Goal: Find contact information: Find contact information

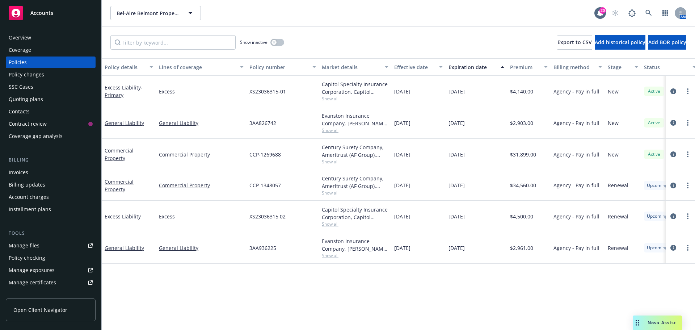
click at [15, 32] on div "Overview" at bounding box center [20, 38] width 22 height 12
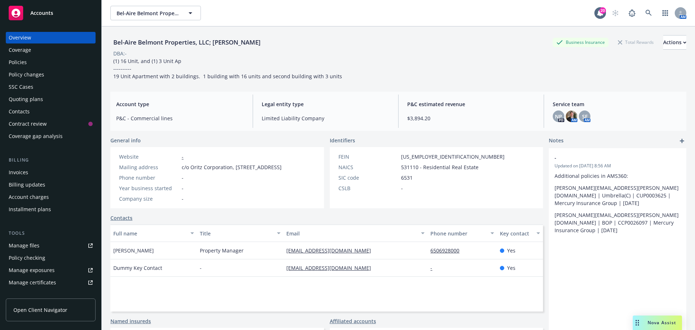
drag, startPoint x: 242, startPoint y: 45, endPoint x: 131, endPoint y: 19, distance: 113.0
click at [110, 41] on div "Bel-Aire Belmont Properties, LLC; Vladimir Grave Business Insurance Total Rewar…" at bounding box center [399, 191] width 594 height 330
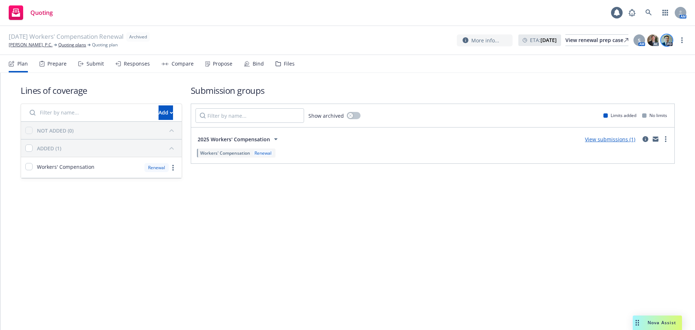
click at [669, 39] on img at bounding box center [667, 40] width 12 height 12
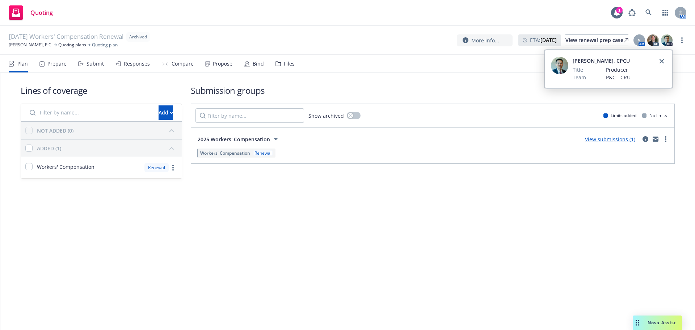
click at [667, 60] on div "[PERSON_NAME], CPCU Title Producer Team P&C - CRU" at bounding box center [608, 69] width 127 height 39
click at [666, 60] on link "close" at bounding box center [662, 61] width 9 height 9
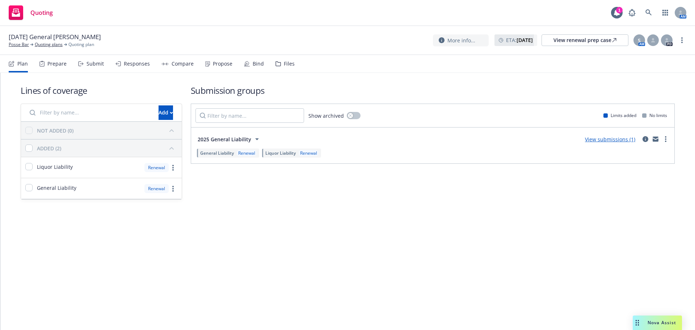
click at [205, 65] on icon at bounding box center [207, 63] width 5 height 5
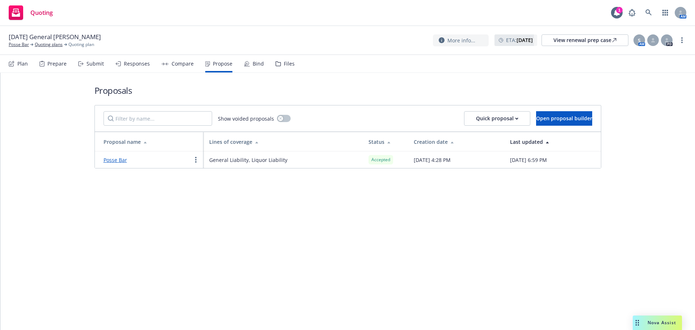
click at [117, 162] on link "Posse Bar" at bounding box center [116, 159] width 24 height 7
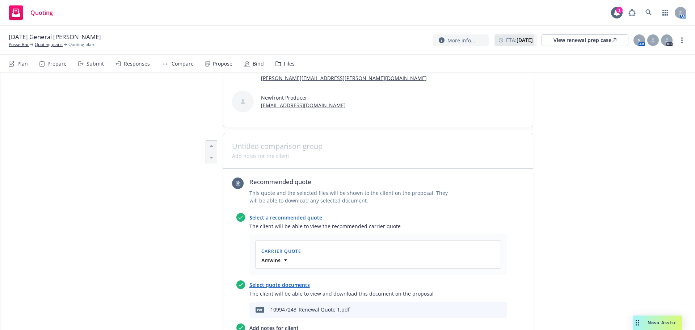
scroll to position [265, 0]
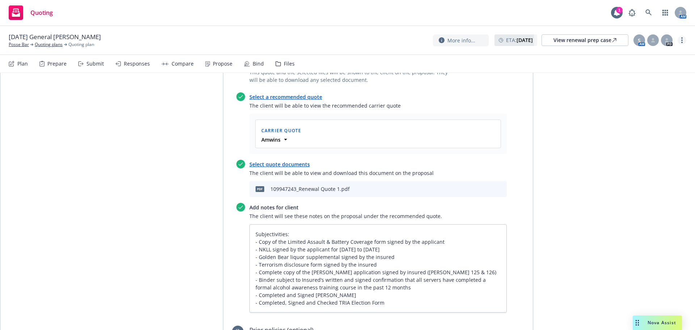
click at [681, 40] on link "more" at bounding box center [682, 40] width 9 height 9
click at [660, 52] on link "Copy logging email" at bounding box center [645, 55] width 81 height 14
type textarea "x"
click at [10, 44] on link "Posse Bar" at bounding box center [19, 44] width 20 height 7
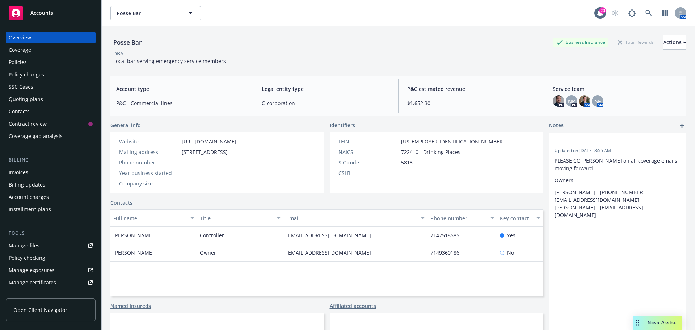
click at [143, 234] on span "Cassie Starnes" at bounding box center [133, 235] width 41 height 8
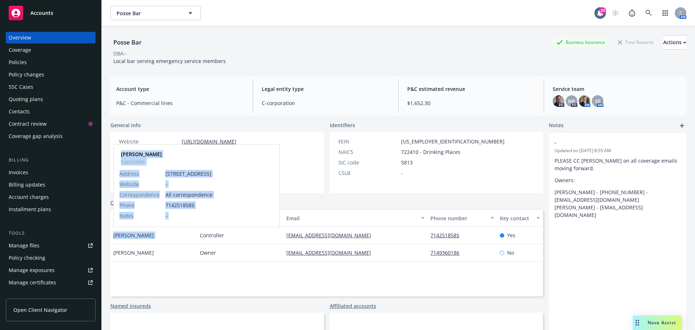
copy div "Cassie Starnes"
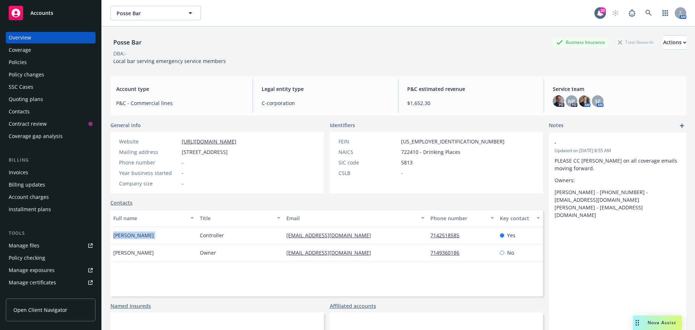
click at [163, 232] on div "Cassie Starnes" at bounding box center [153, 235] width 87 height 17
drag, startPoint x: 162, startPoint y: 235, endPoint x: 116, endPoint y: 235, distance: 46.0
click at [116, 235] on div "Cassie Starnes" at bounding box center [153, 235] width 87 height 17
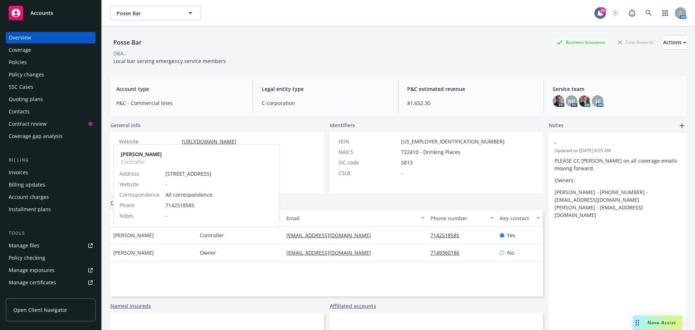
click at [116, 235] on span "Cassie Starnes" at bounding box center [133, 235] width 41 height 8
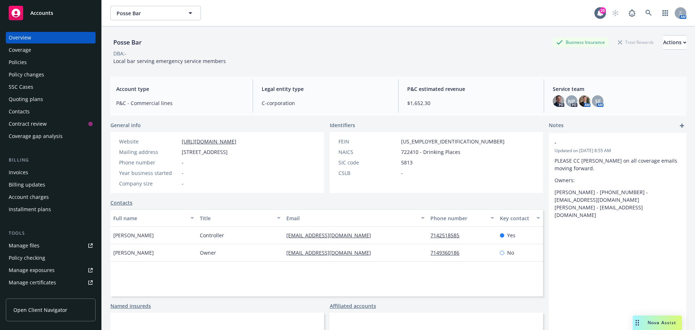
drag, startPoint x: 113, startPoint y: 235, endPoint x: 158, endPoint y: 238, distance: 44.3
click at [158, 238] on div "Cassie Starnes" at bounding box center [153, 235] width 87 height 17
copy span "Cassie Starnes"
click at [28, 95] on div "Quoting plans" at bounding box center [26, 99] width 34 height 12
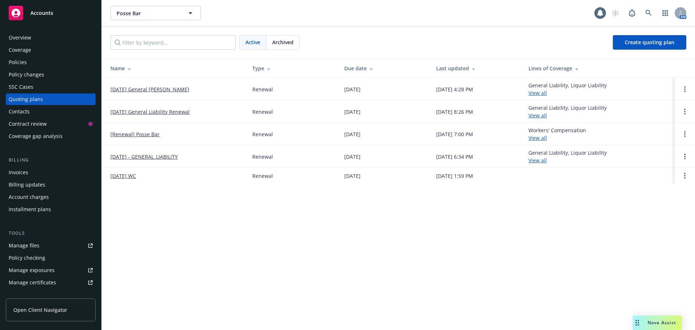
click at [166, 87] on link "[DATE] General [PERSON_NAME]" at bounding box center [149, 89] width 79 height 8
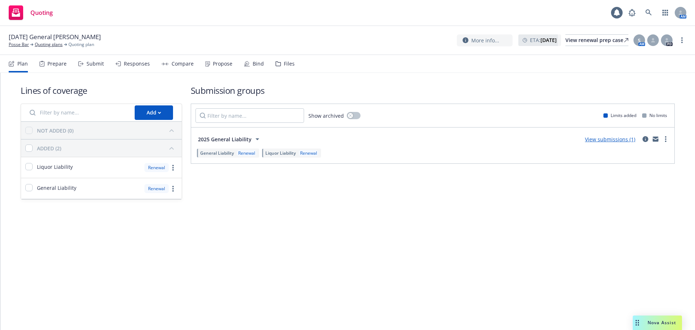
click at [218, 62] on div "Propose" at bounding box center [223, 64] width 20 height 6
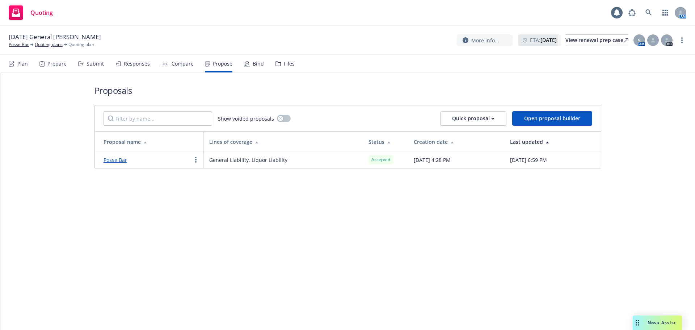
click at [120, 161] on link "Posse Bar" at bounding box center [116, 159] width 24 height 7
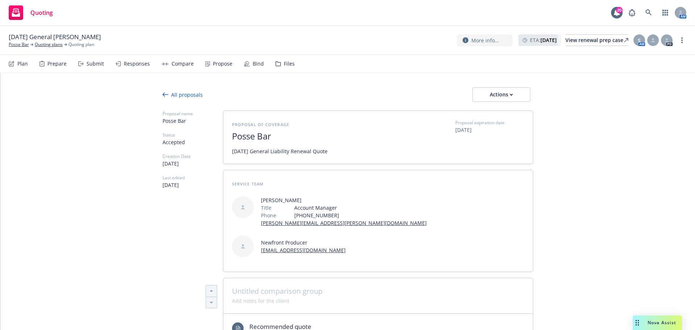
type textarea "x"
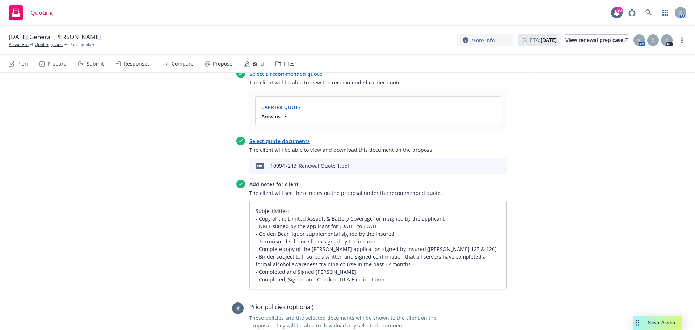
scroll to position [290, 0]
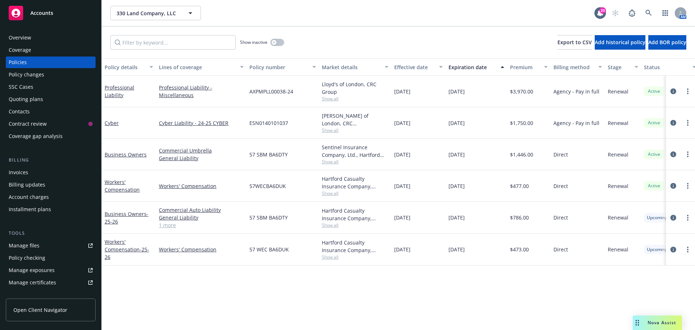
click at [36, 37] on div "Overview" at bounding box center [51, 38] width 84 height 12
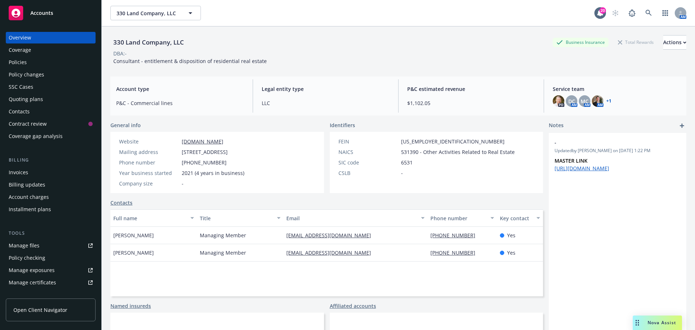
click at [607, 100] on link "+ 1" at bounding box center [609, 101] width 5 height 4
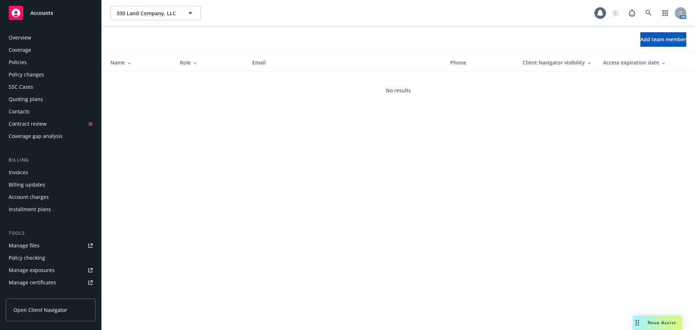
scroll to position [167, 0]
